Goal: Task Accomplishment & Management: Use online tool/utility

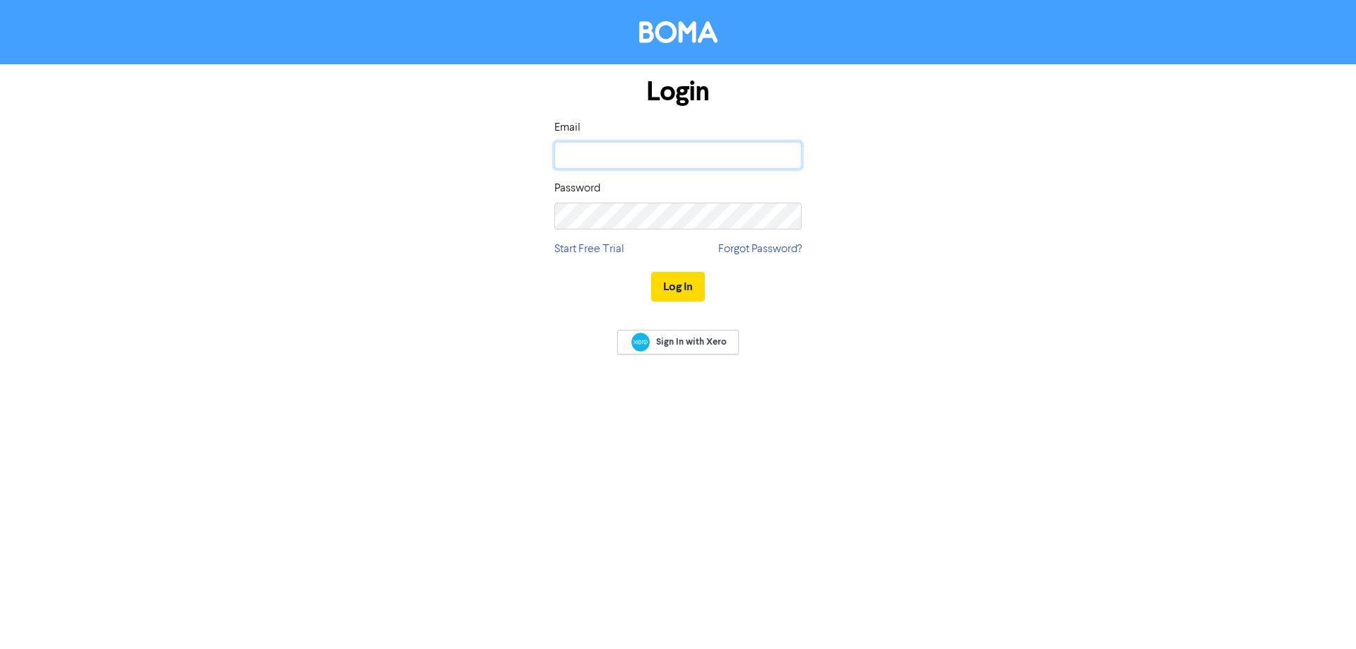
click at [643, 150] on input "email" at bounding box center [677, 155] width 247 height 27
type input "[EMAIL_ADDRESS][DOMAIN_NAME]"
click at [651, 272] on button "Log In" at bounding box center [678, 287] width 54 height 30
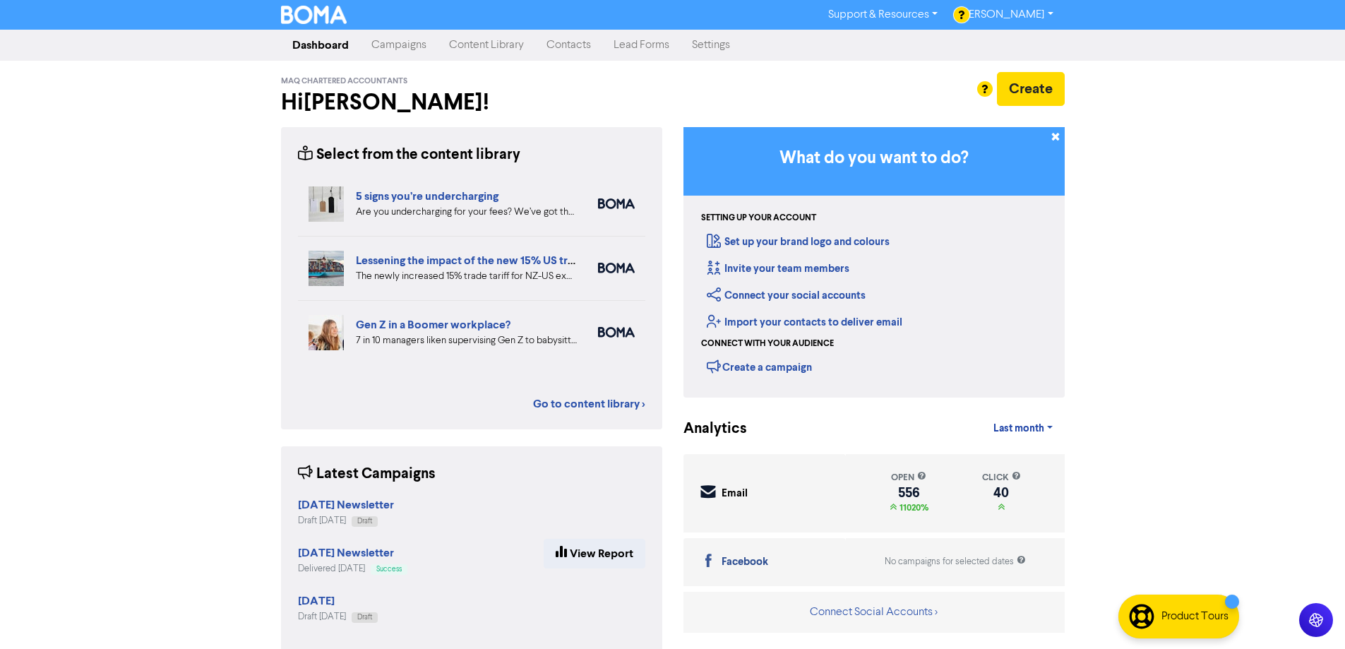
scroll to position [20, 0]
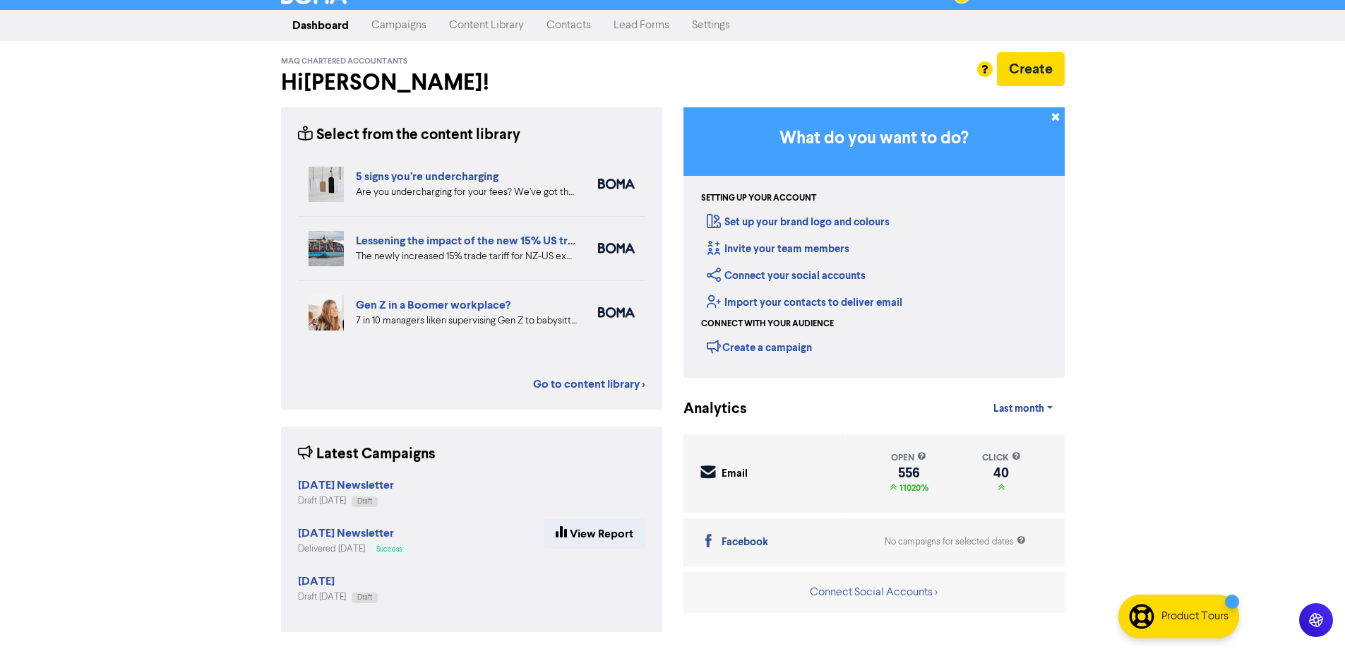
click at [311, 530] on strong "[DATE] Newsletter" at bounding box center [346, 533] width 96 height 14
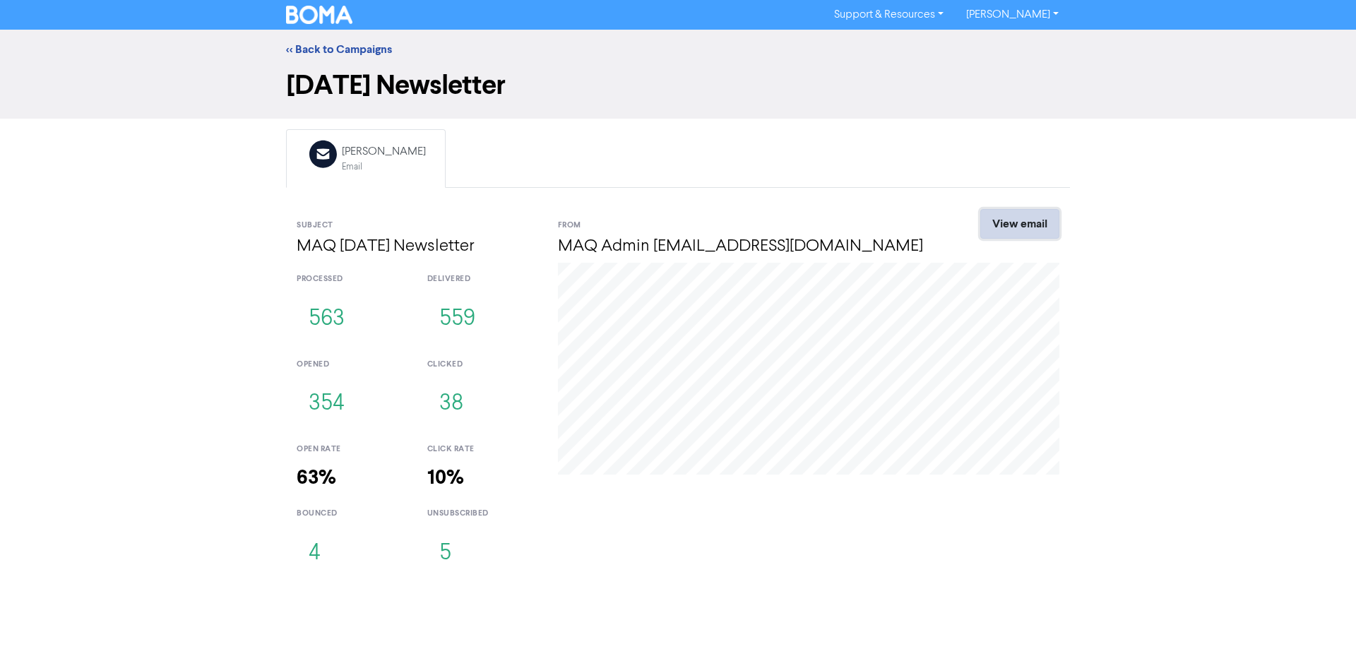
click at [996, 225] on link "View email" at bounding box center [1019, 224] width 79 height 30
